Goal: Task Accomplishment & Management: Use online tool/utility

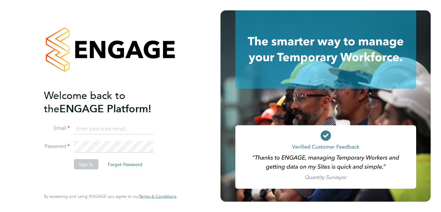
click at [88, 127] on input at bounding box center [114, 129] width 80 height 12
type input "[EMAIL_ADDRESS][DOMAIN_NAME]"
click at [84, 165] on button "Sign In" at bounding box center [86, 164] width 25 height 10
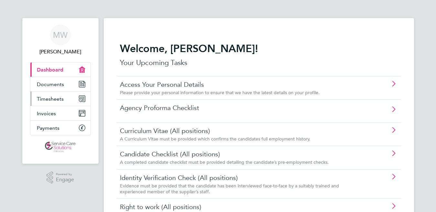
click at [48, 98] on span "Timesheets" at bounding box center [50, 99] width 27 height 6
